Goal: Task Accomplishment & Management: Manage account settings

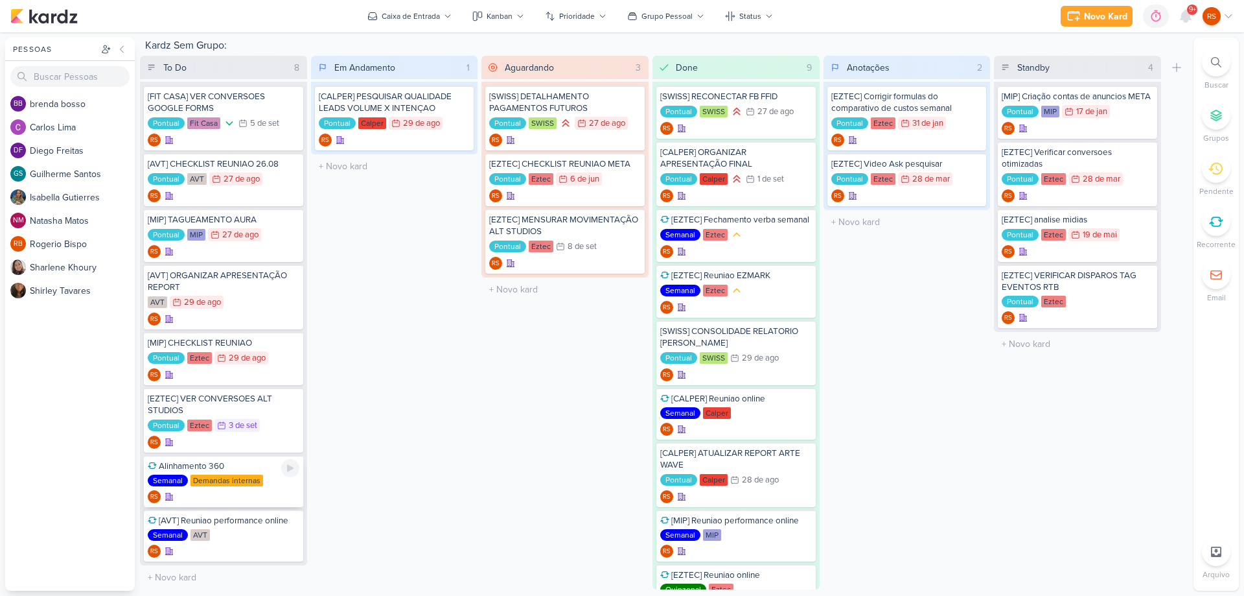
click at [255, 468] on div "Alinhamento 360" at bounding box center [224, 466] width 152 height 12
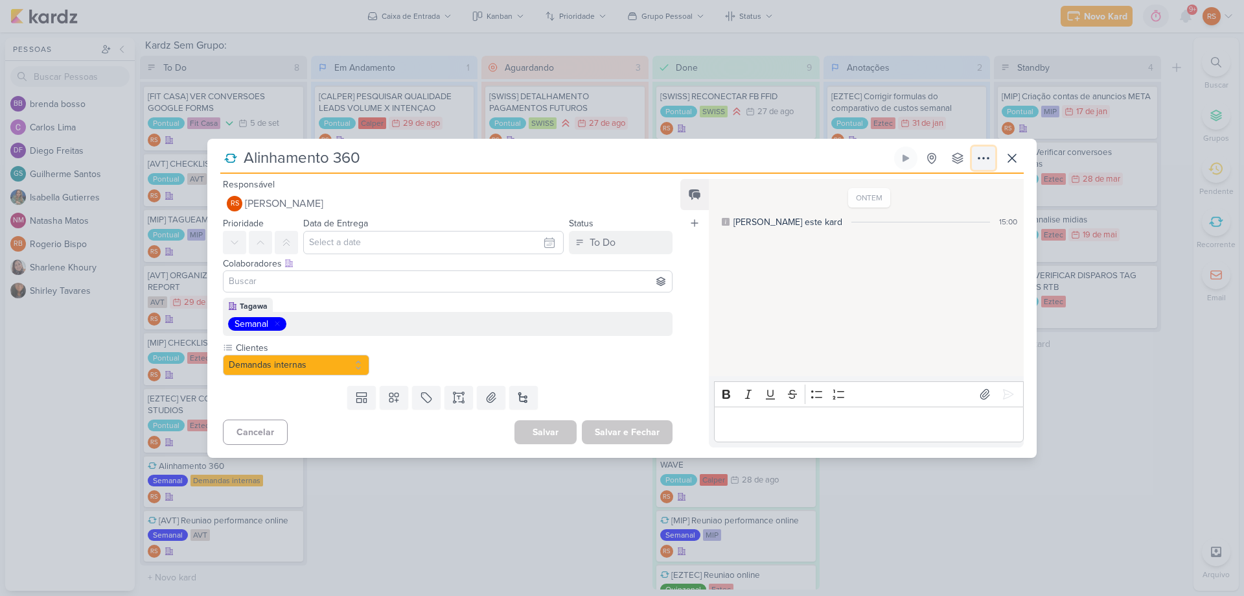
click at [985, 155] on icon at bounding box center [984, 158] width 16 height 16
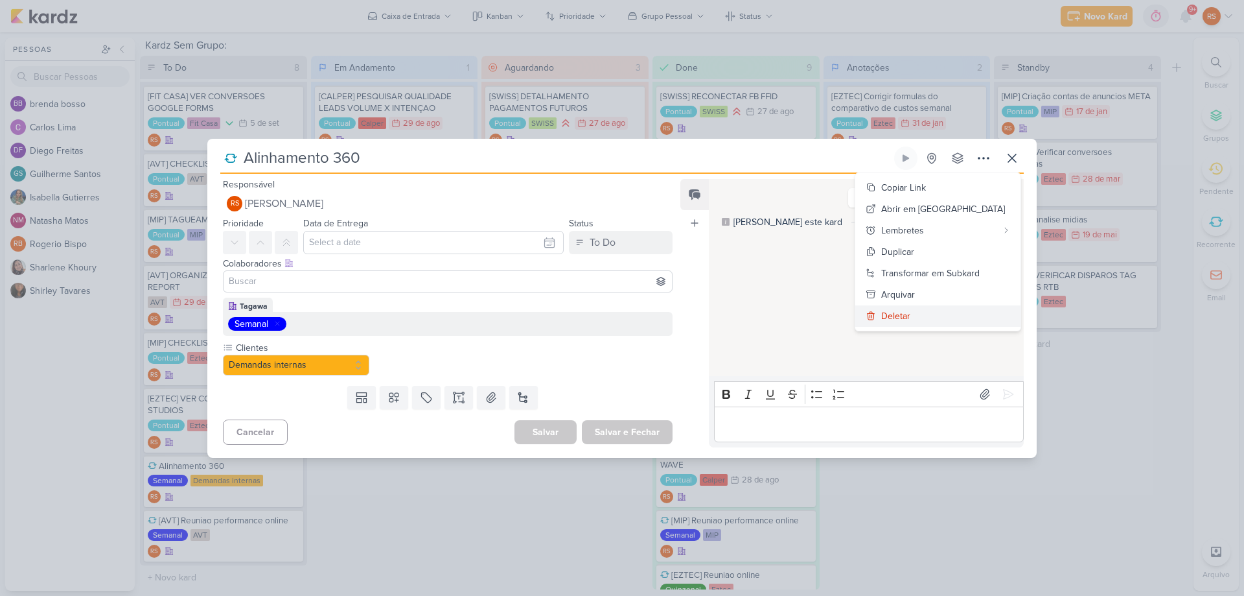
click at [937, 318] on button "Deletar" at bounding box center [938, 315] width 165 height 21
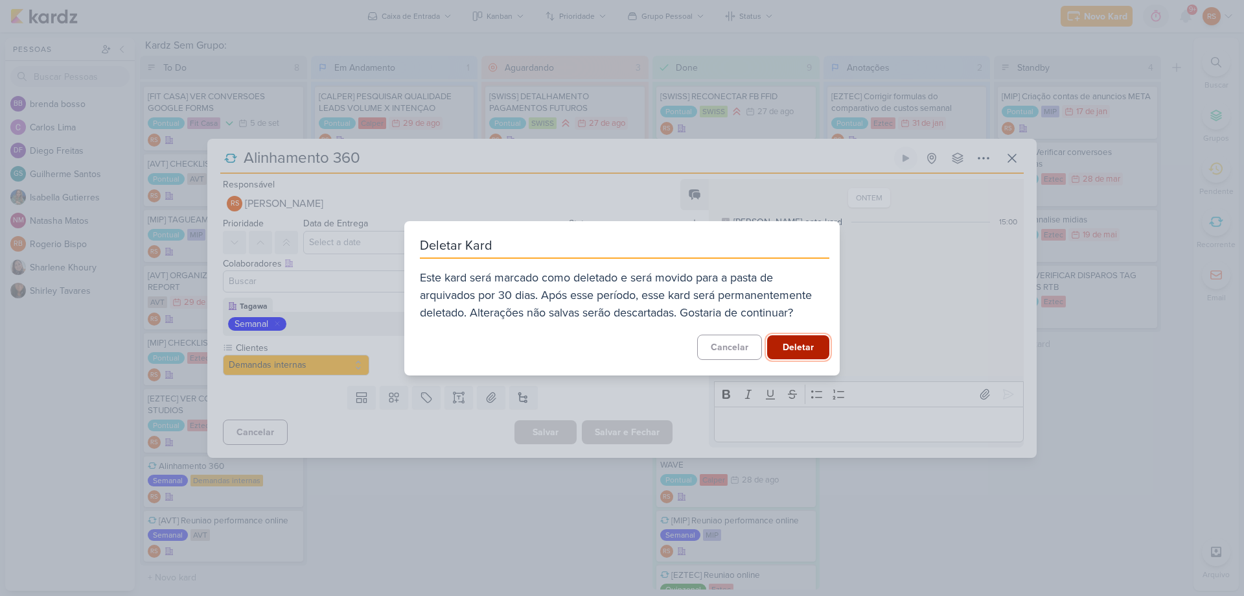
click at [812, 341] on button "Deletar" at bounding box center [798, 347] width 62 height 24
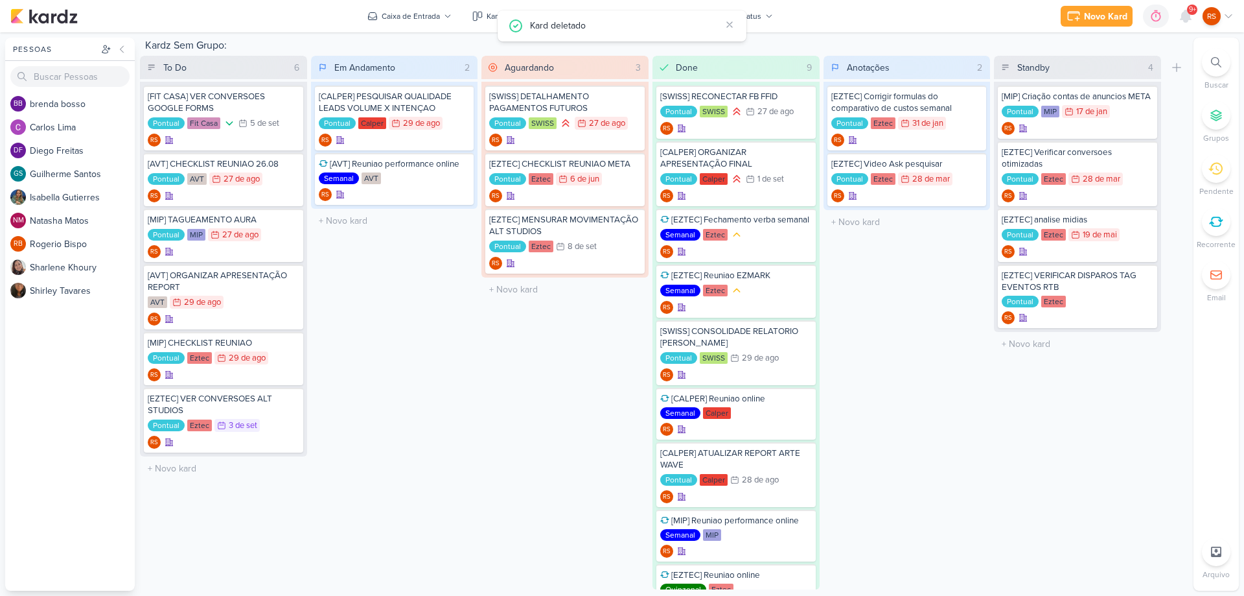
click at [1212, 219] on icon at bounding box center [1216, 221] width 12 height 9
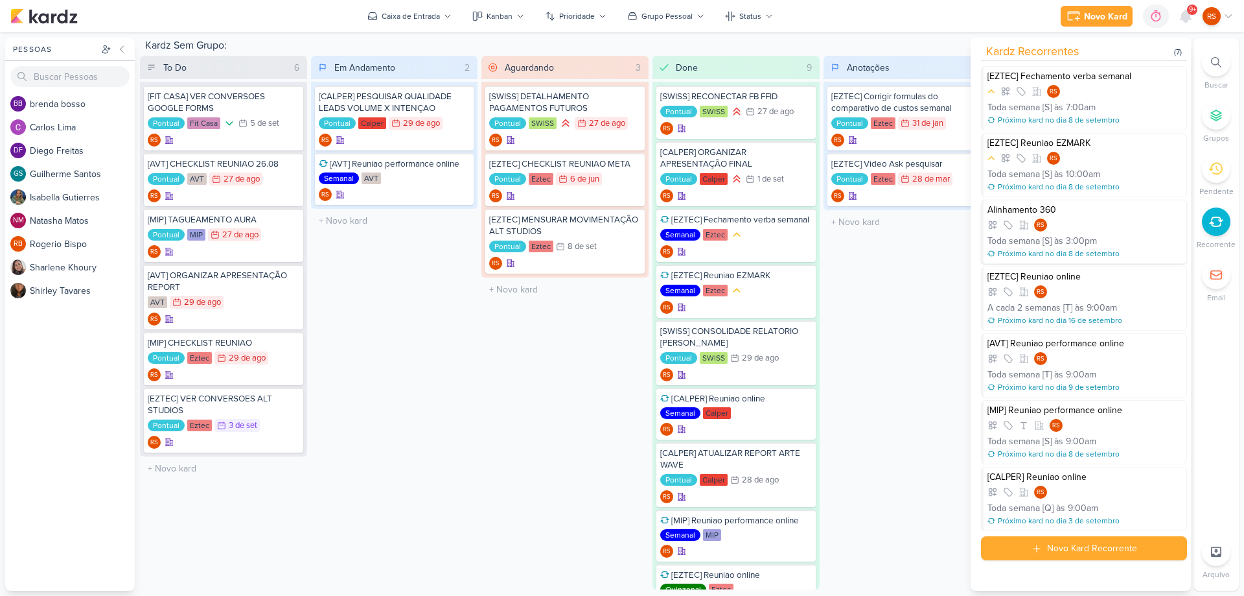
click at [1132, 218] on div "Alinhamento 360 RS Toda semana [S] às 3:00pm Próximo kard no dia 8 de setembro" at bounding box center [1084, 232] width 206 height 64
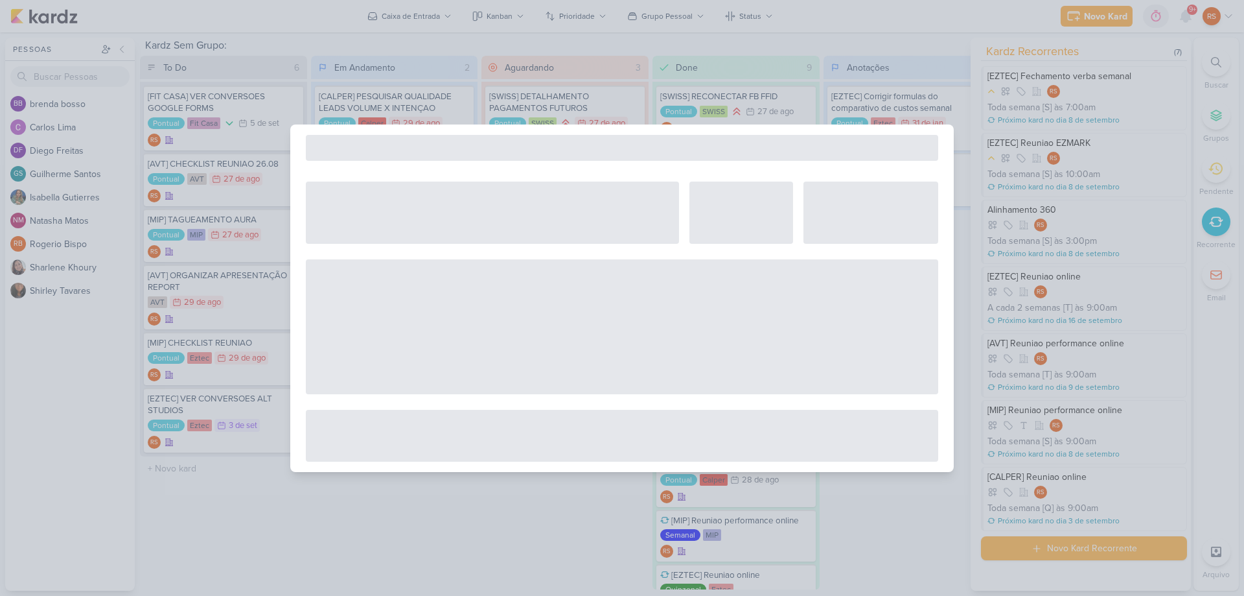
select select "12"
select select "week"
select select "3"
select select "pm"
select select "America/Sao_Paulo"
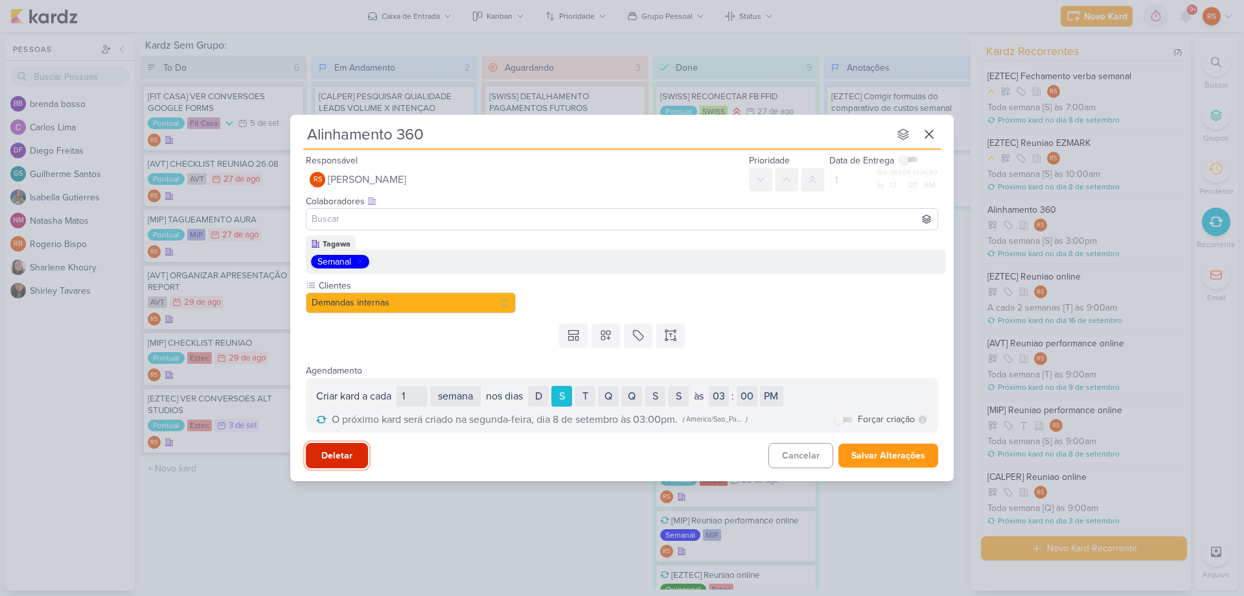
click at [351, 453] on button "Deletar" at bounding box center [337, 455] width 62 height 25
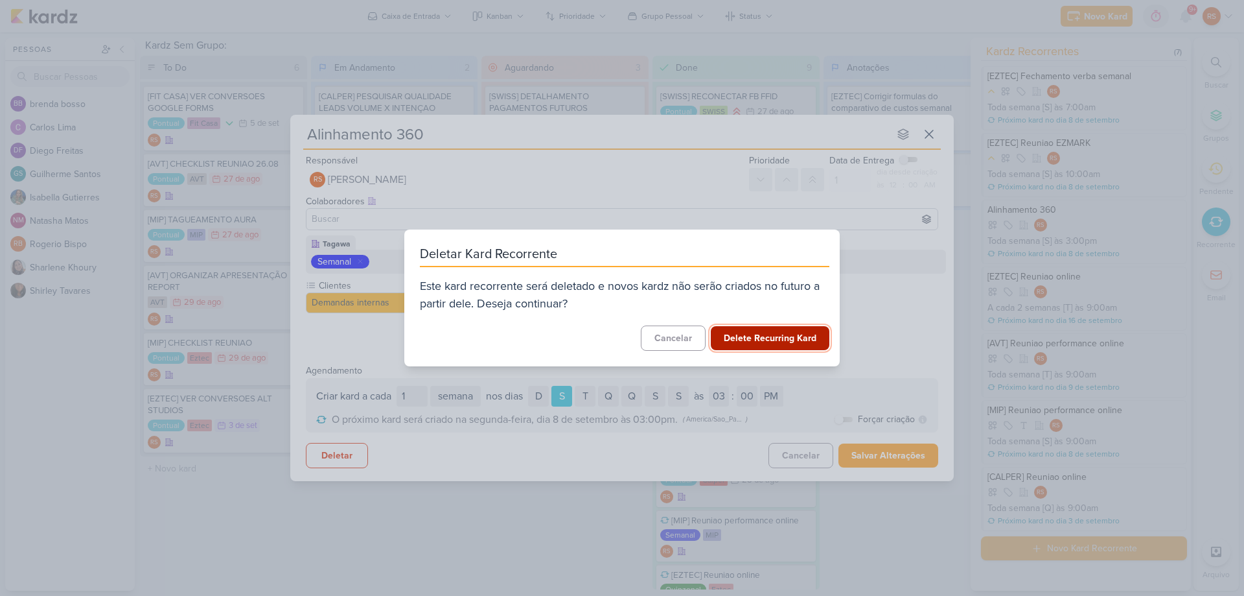
click at [769, 336] on button "Delete Recurring Kard" at bounding box center [770, 338] width 119 height 24
